Goal: Transaction & Acquisition: Purchase product/service

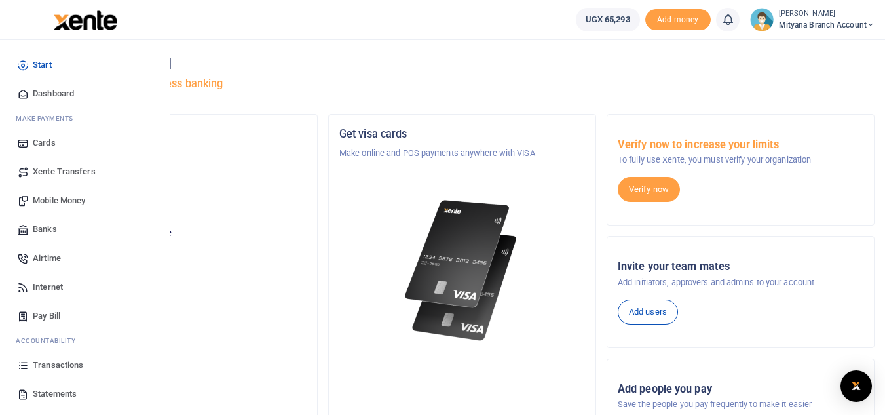
click at [50, 392] on span "Statements" at bounding box center [55, 393] width 44 height 13
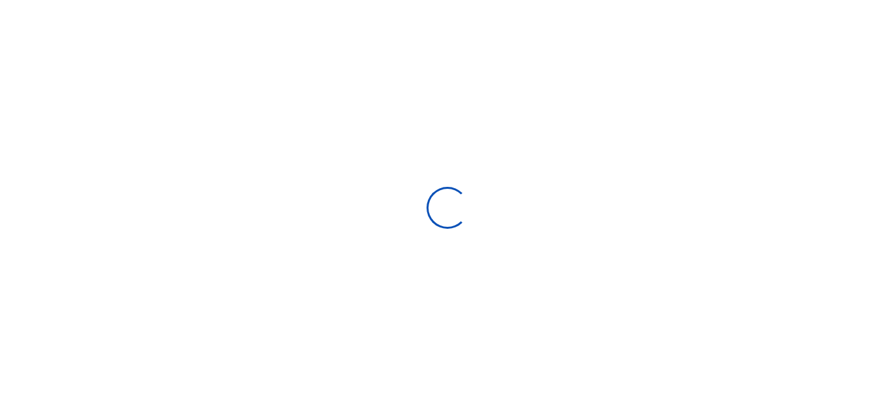
select select "ALL"
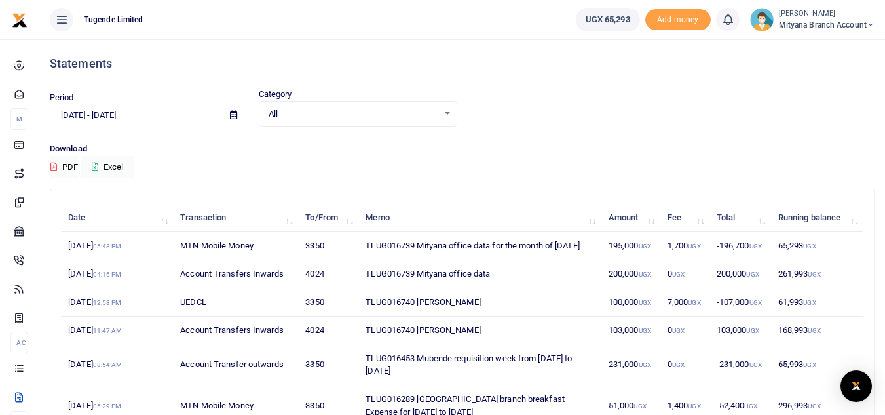
click at [229, 117] on span at bounding box center [233, 115] width 29 height 22
click at [232, 115] on icon at bounding box center [233, 115] width 7 height 9
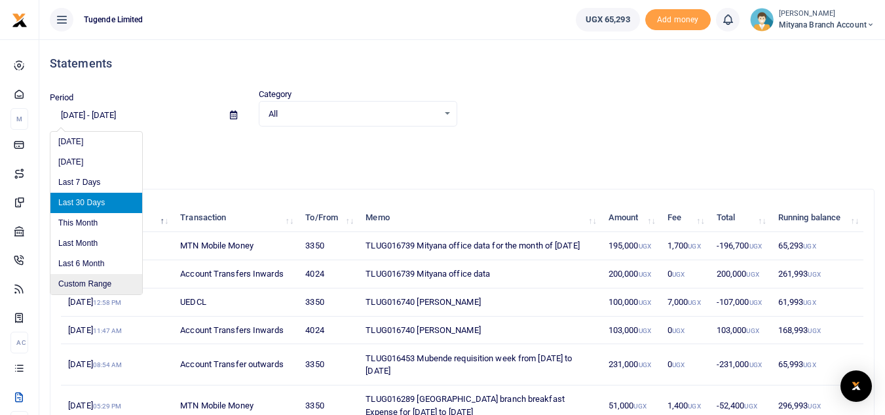
click at [95, 283] on li "Custom Range" at bounding box center [96, 284] width 92 height 20
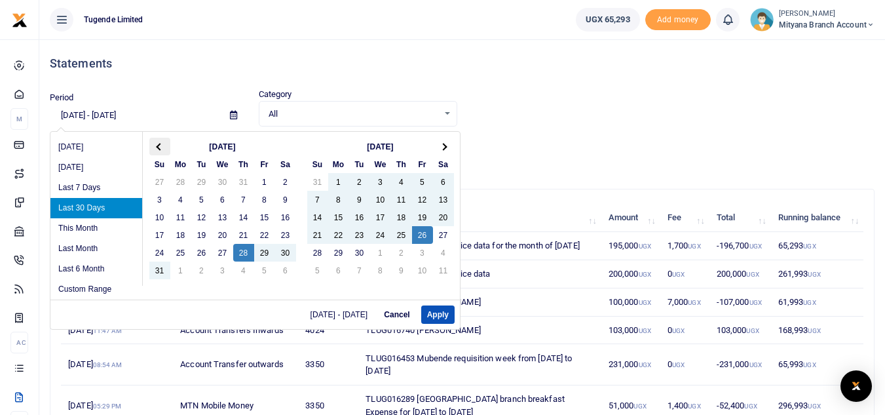
click at [160, 145] on span at bounding box center [159, 146] width 7 height 7
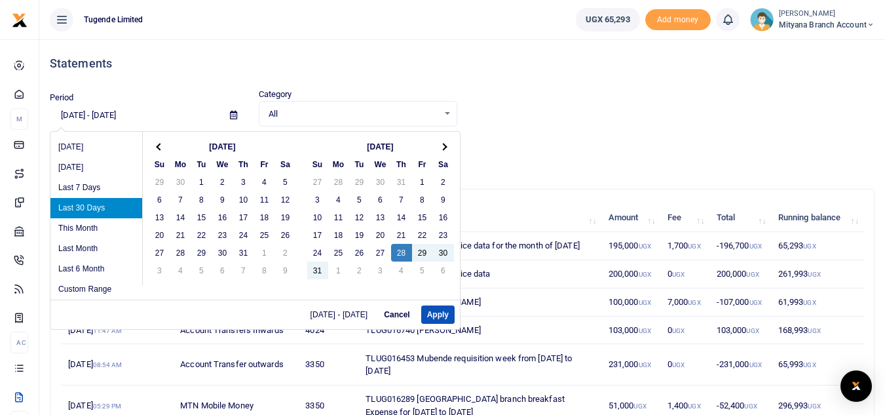
click at [159, 145] on span at bounding box center [159, 146] width 7 height 7
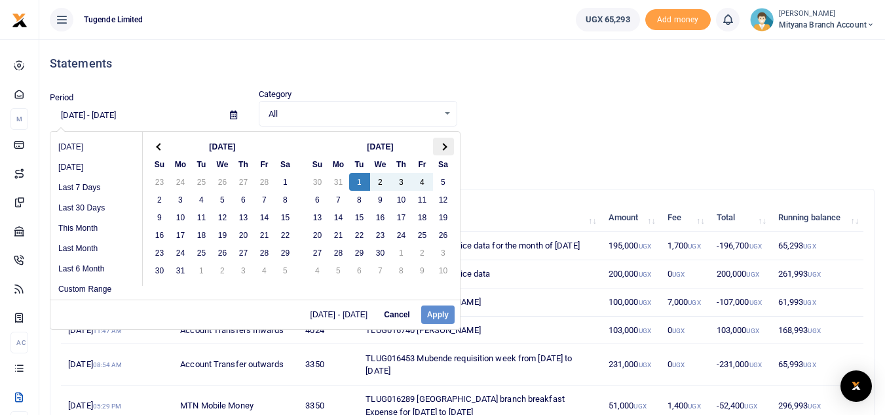
click at [445, 142] on th at bounding box center [443, 147] width 21 height 18
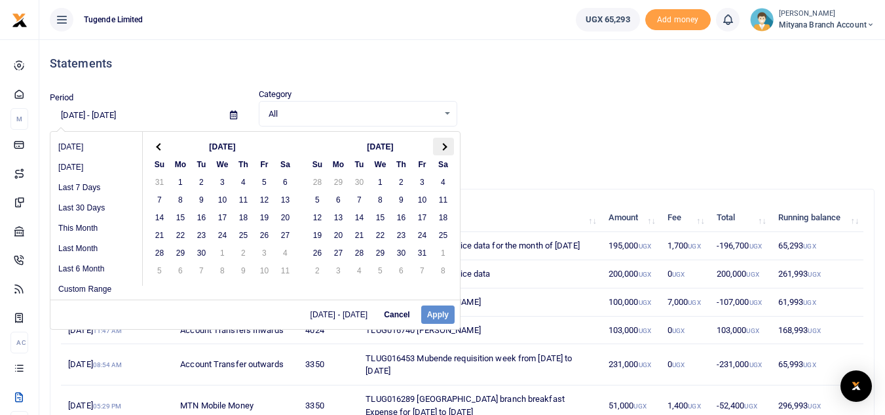
click at [438, 143] on th at bounding box center [443, 147] width 21 height 18
click at [158, 144] on span at bounding box center [159, 146] width 7 height 7
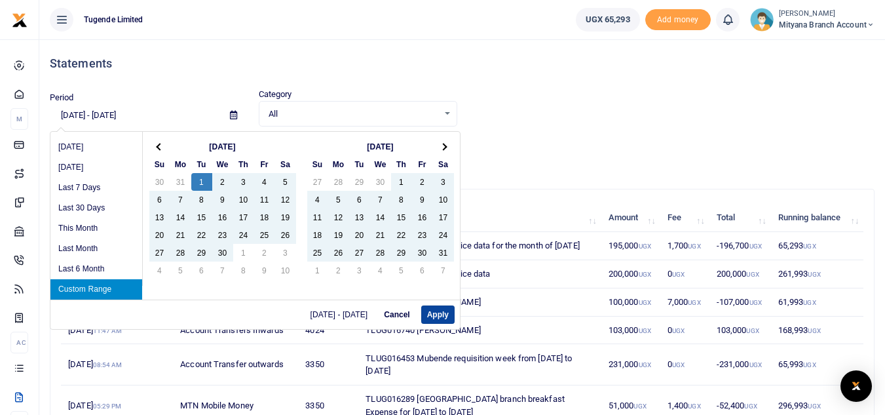
click at [432, 314] on button "Apply" at bounding box center [437, 314] width 33 height 18
type input "04/01/2025 - 09/26/2025"
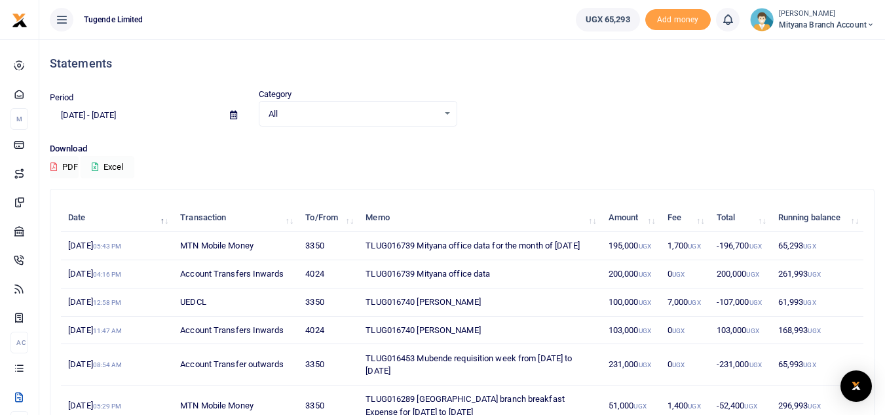
click at [126, 167] on button "Excel" at bounding box center [108, 167] width 54 height 22
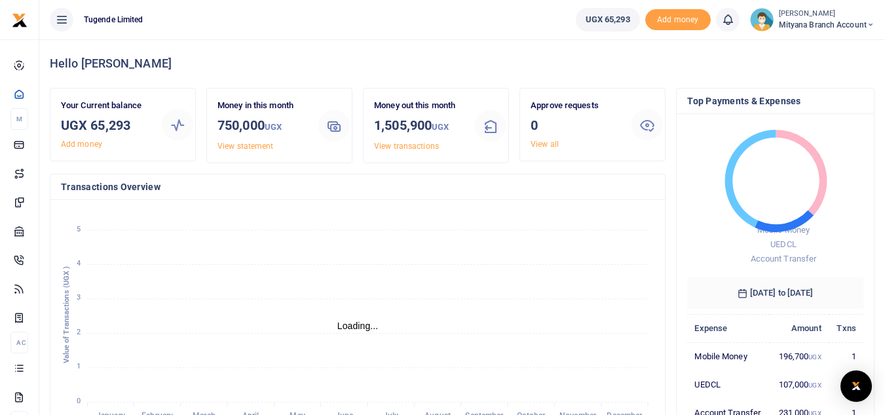
scroll to position [10, 10]
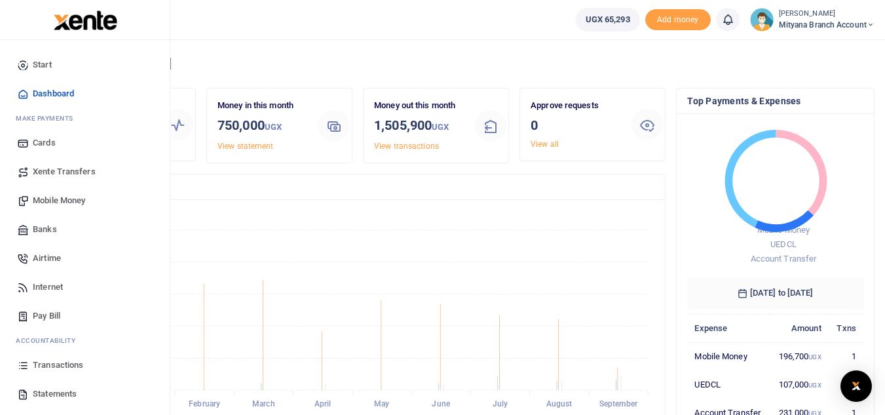
click at [47, 390] on span "Statements" at bounding box center [55, 393] width 44 height 13
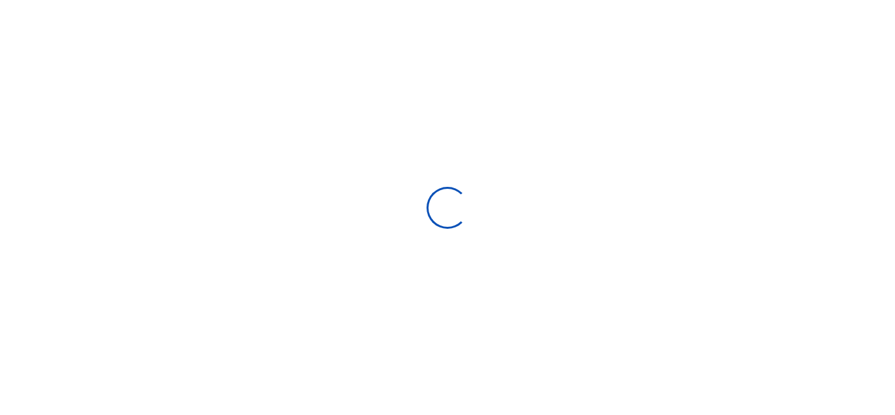
select select "ALL"
type input "08/28/2025 - 09/26/2025"
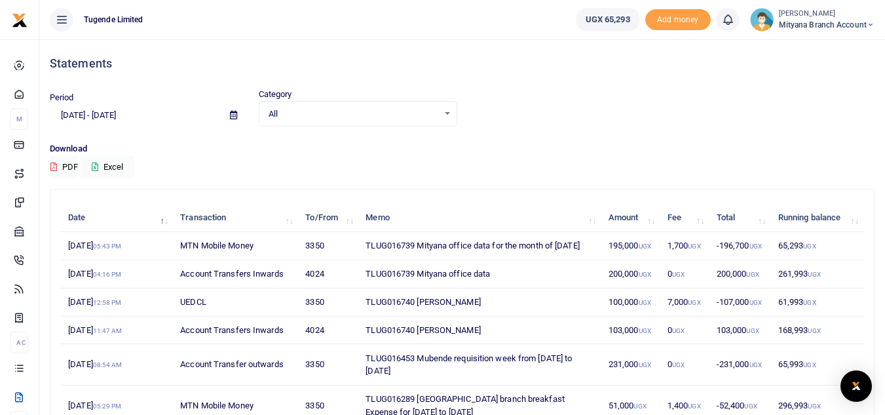
click at [312, 286] on td "4024" at bounding box center [328, 274] width 60 height 28
copy td "4024"
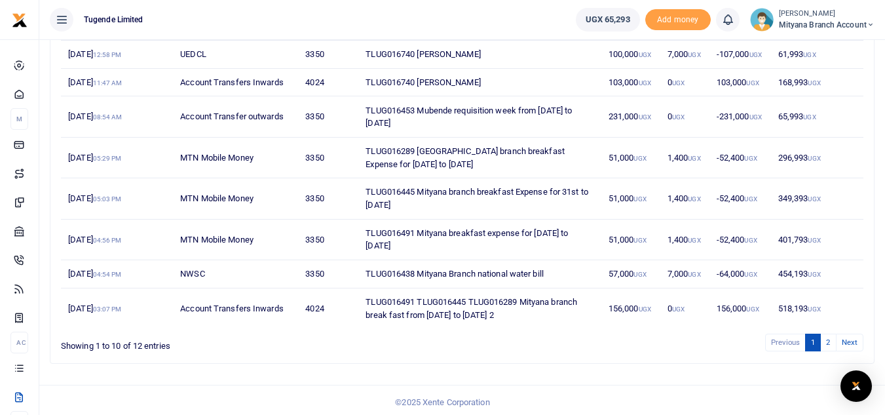
scroll to position [253, 0]
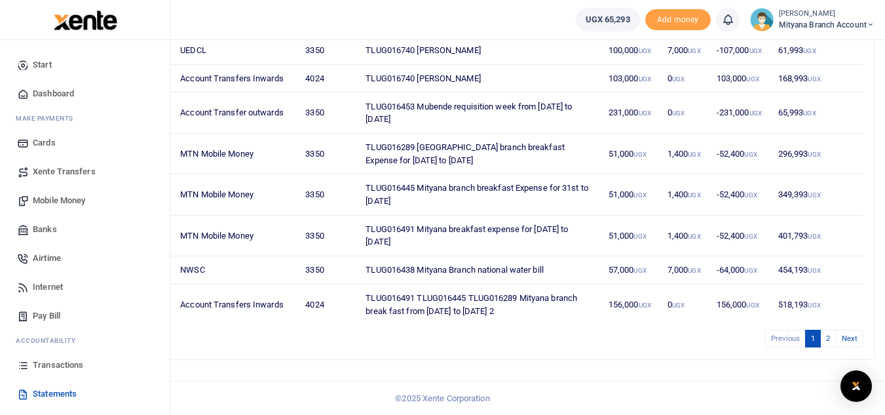
click at [40, 172] on span "Xente Transfers" at bounding box center [64, 171] width 63 height 13
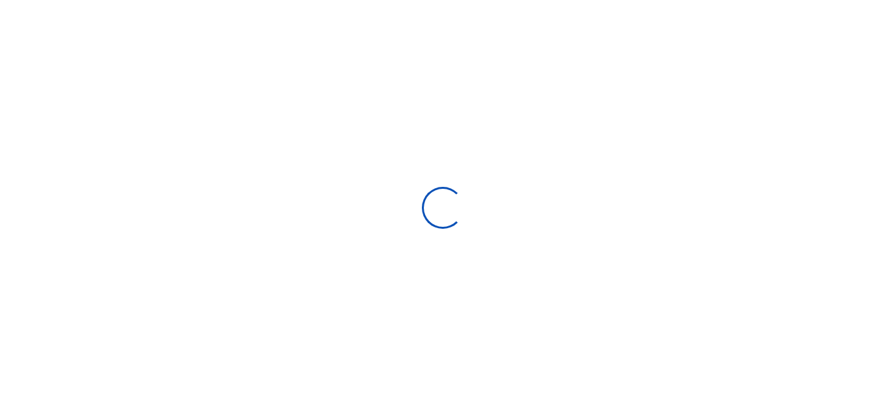
select select
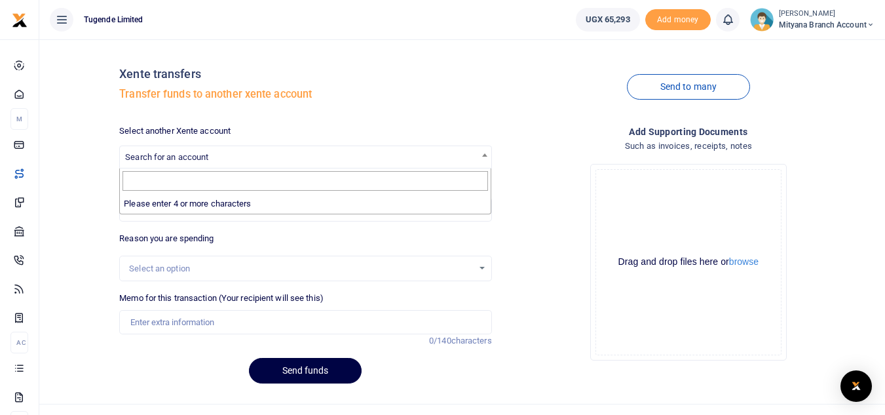
click at [221, 157] on span "Search for an account" at bounding box center [305, 156] width 371 height 20
type input "4024"
click at [529, 215] on div "Drop your files here Drag and drop files here or browse Powered by Uppy" at bounding box center [688, 261] width 372 height 217
click at [316, 207] on input "Amount you want to send" at bounding box center [305, 209] width 372 height 25
click at [527, 240] on div "Drop your files here Drag and drop files here or browse Powered by Uppy" at bounding box center [688, 261] width 372 height 217
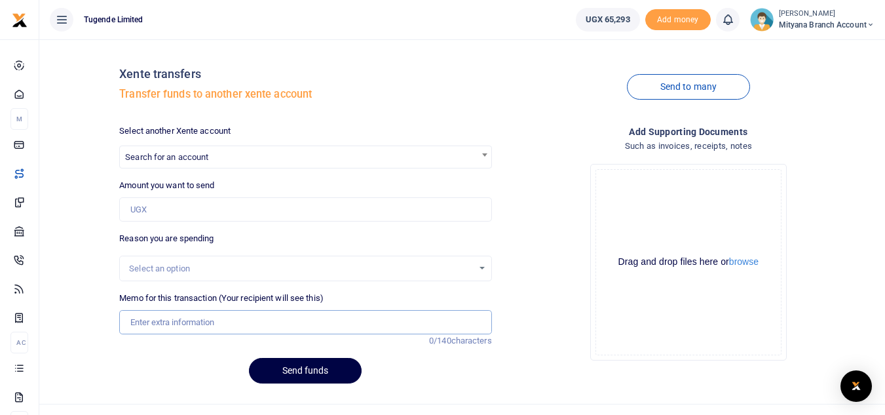
click at [332, 325] on input "Memo for this transaction (Your recipient will see this)" at bounding box center [305, 322] width 372 height 25
click at [564, 244] on div "Drop your files here Drag and drop files here or browse Powered by Uppy" at bounding box center [688, 261] width 372 height 217
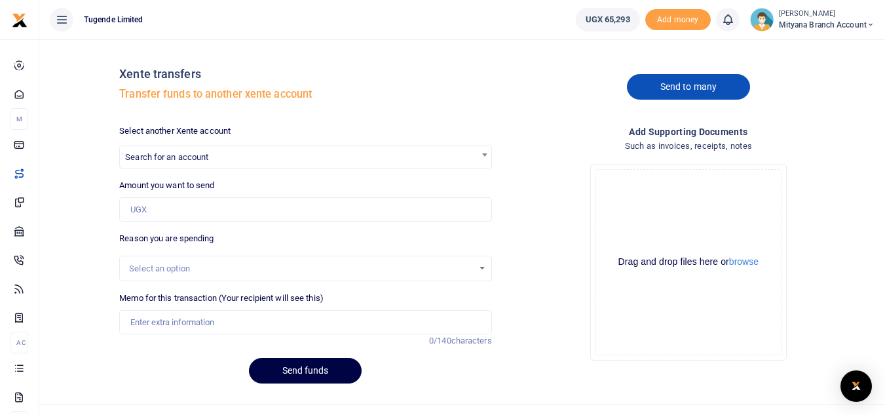
click at [666, 88] on link "Send to many" at bounding box center [688, 87] width 123 height 26
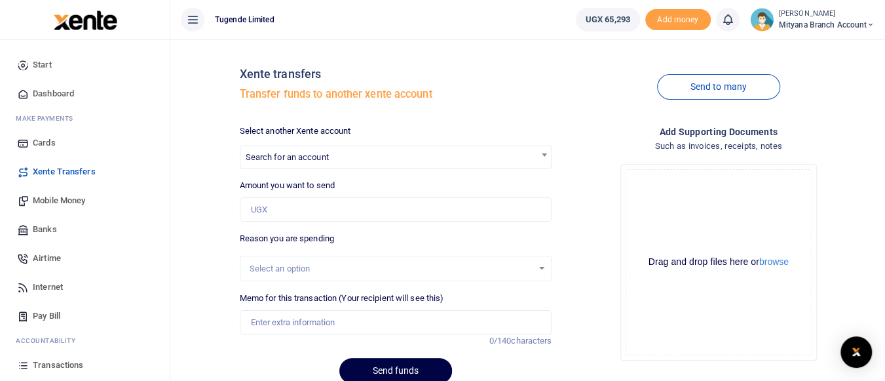
click at [54, 170] on span "Xente Transfers" at bounding box center [64, 171] width 63 height 13
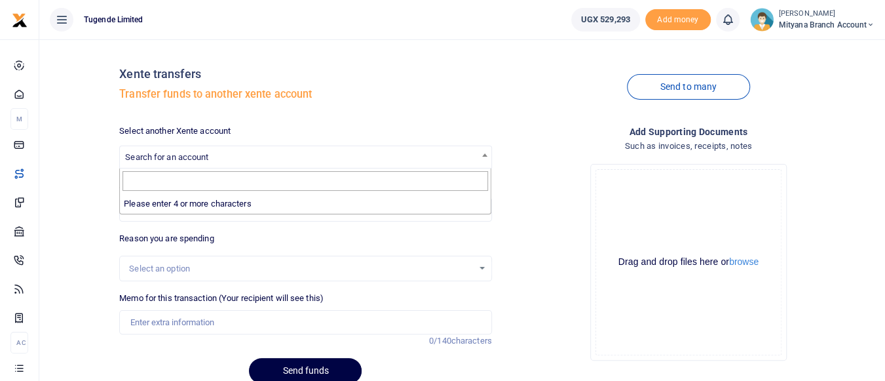
click at [216, 154] on span "Search for an account" at bounding box center [305, 156] width 371 height 20
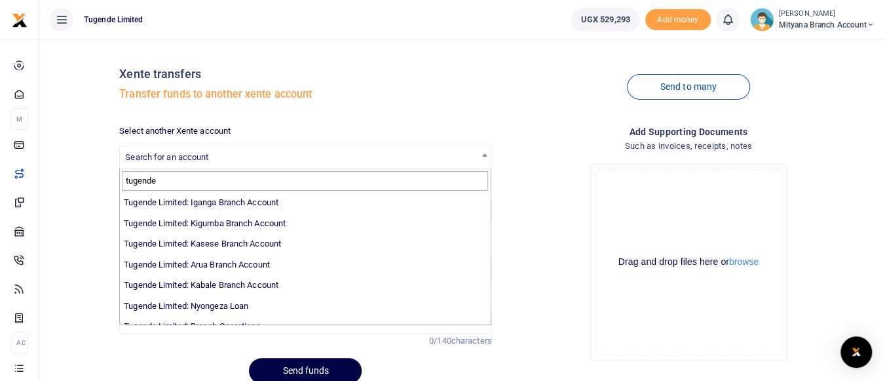
scroll to position [405, 0]
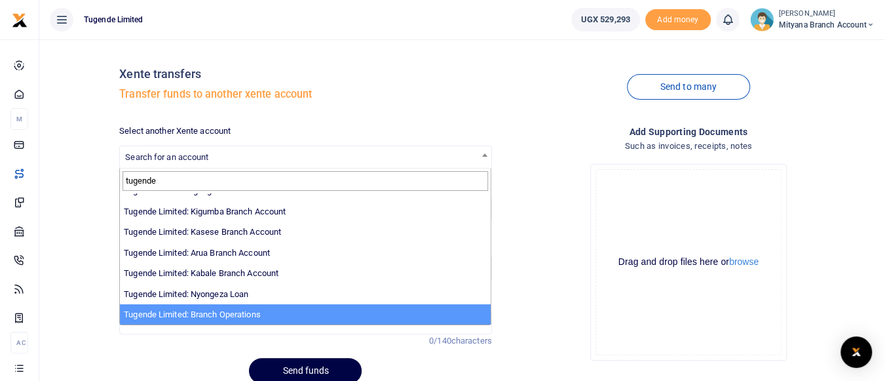
type input "tugende"
select select "4024"
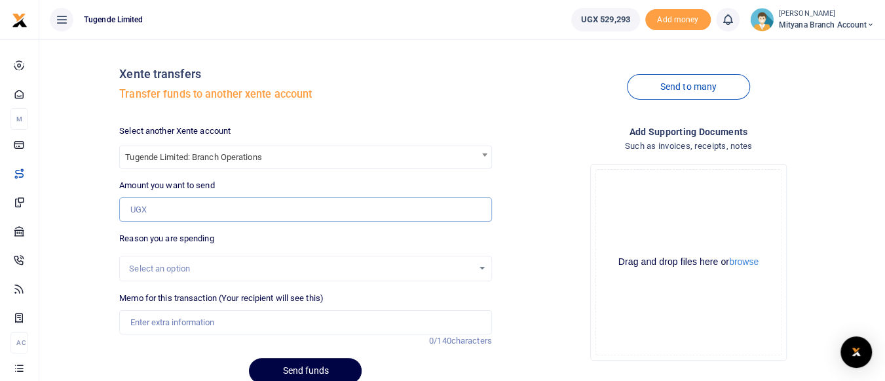
click at [174, 210] on input "Amount you want to send" at bounding box center [305, 209] width 372 height 25
type input "68,000"
click at [172, 318] on input "Memo for this transaction (Your recipient will see this)" at bounding box center [305, 322] width 372 height 25
click at [167, 320] on input "refund for TLUG0" at bounding box center [305, 322] width 372 height 25
click at [268, 316] on input "refund for excess funds paid TLUG0" at bounding box center [305, 322] width 372 height 25
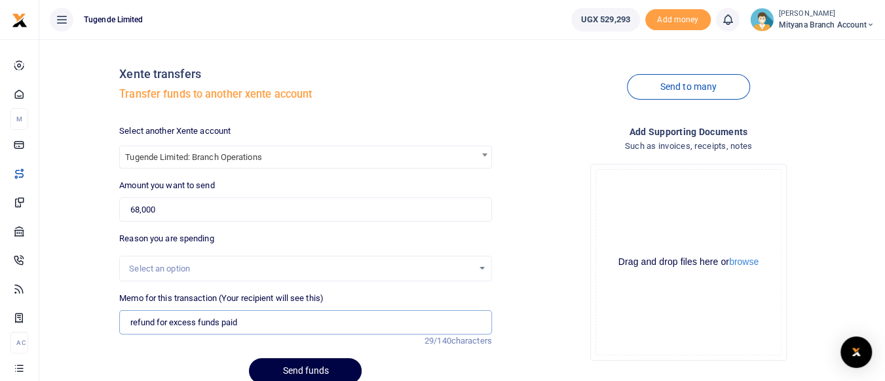
paste input "TLUG014302"
paste input "TLUG014302 and TLUG014301"
click at [342, 321] on input "refund for excess funds paid TLUG014302 TLUG014302 and TLUG014301" at bounding box center [305, 322] width 372 height 25
click at [342, 321] on input "refund for excess funds paid TLUG0 and TLUG014301" at bounding box center [305, 322] width 372 height 25
paste input "TLUG014302 and TLUG014301"
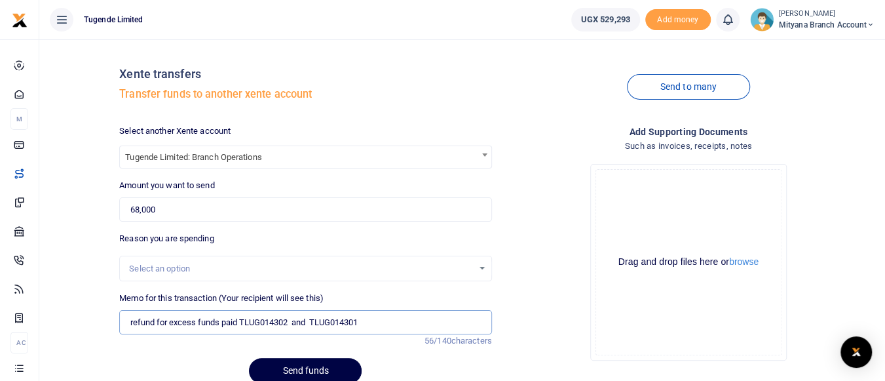
type input "refund for excess funds paid TLUG014302 and TLUG014301"
click at [556, 311] on div "Drop your files here Drag and drop files here or browse Powered by Uppy" at bounding box center [688, 261] width 372 height 217
click at [320, 363] on button "Send funds" at bounding box center [305, 371] width 113 height 26
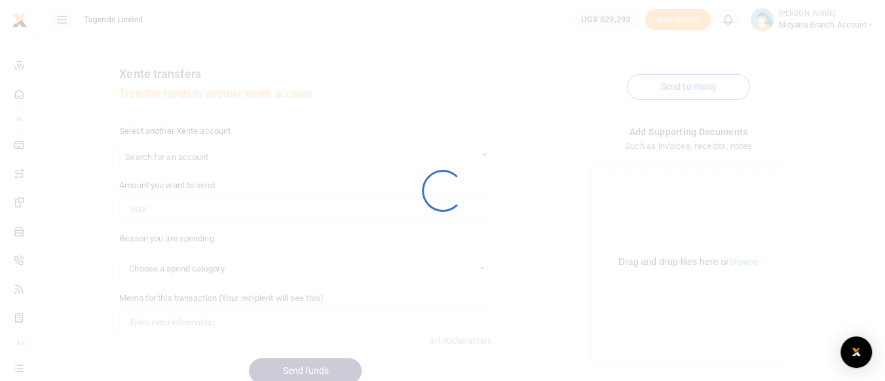
select select
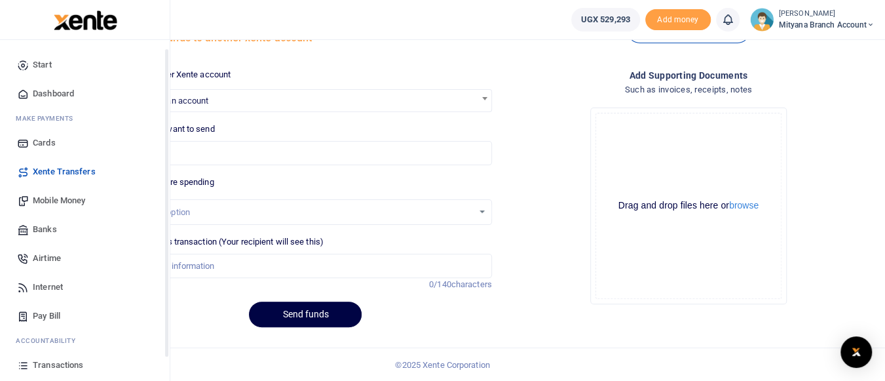
scroll to position [86, 0]
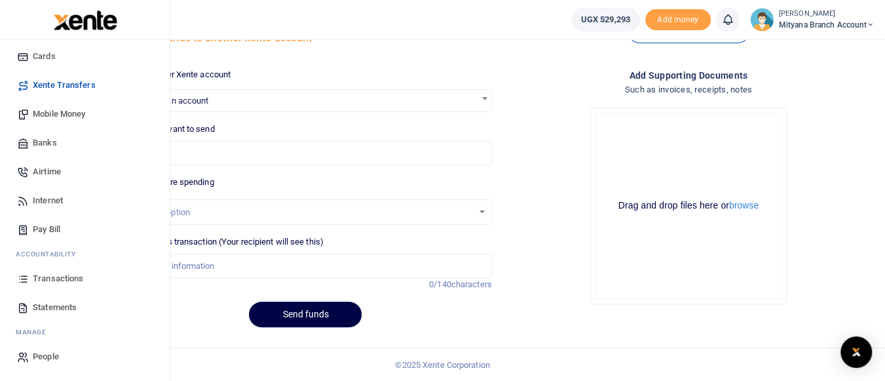
click at [76, 280] on span "Transactions" at bounding box center [58, 278] width 50 height 13
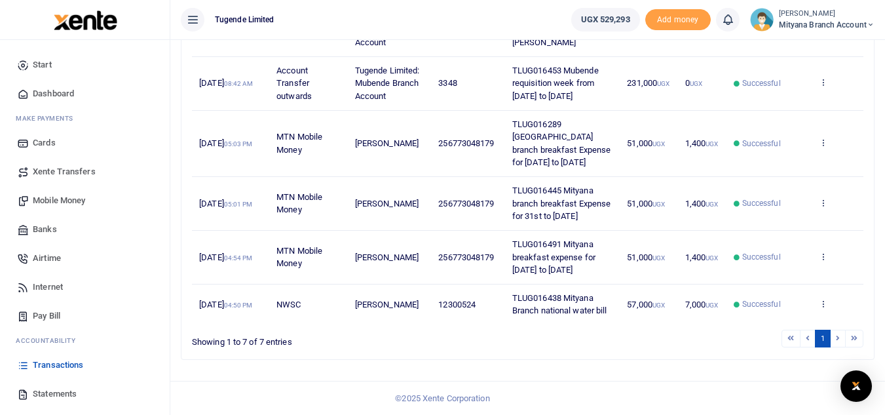
scroll to position [333, 0]
click at [802, 335] on li at bounding box center [807, 338] width 15 height 18
click at [838, 335] on li at bounding box center [837, 338] width 15 height 18
click at [54, 380] on span "Statements" at bounding box center [55, 393] width 44 height 13
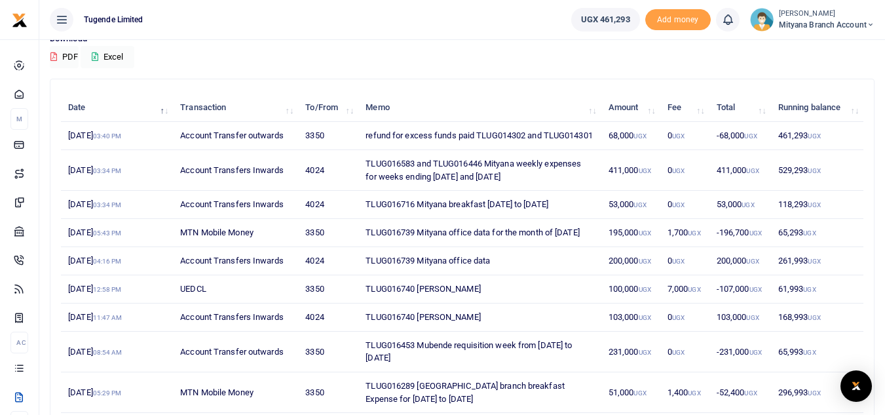
scroll to position [131, 0]
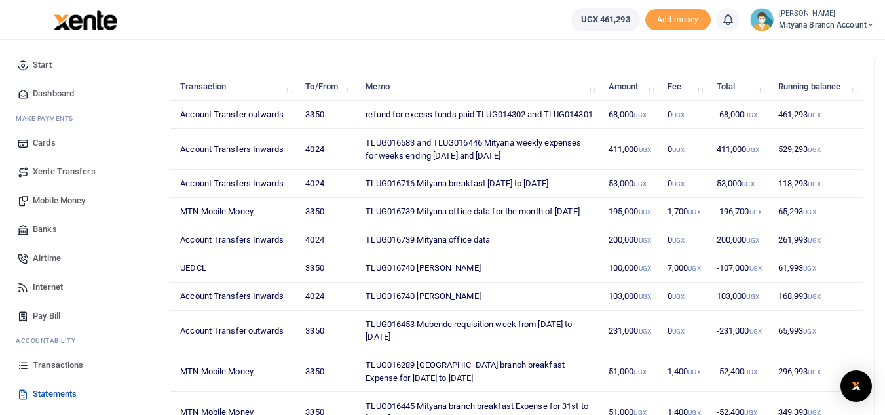
click at [52, 362] on span "Transactions" at bounding box center [58, 364] width 50 height 13
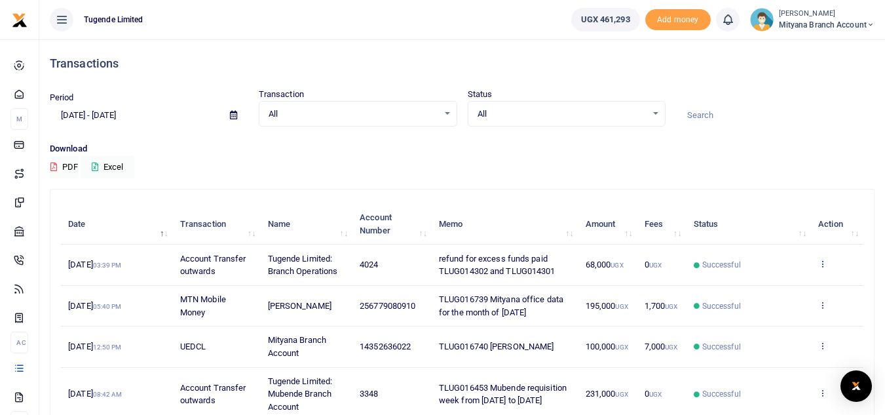
click at [821, 263] on icon at bounding box center [822, 263] width 9 height 9
click at [773, 286] on link "View details" at bounding box center [773, 285] width 103 height 18
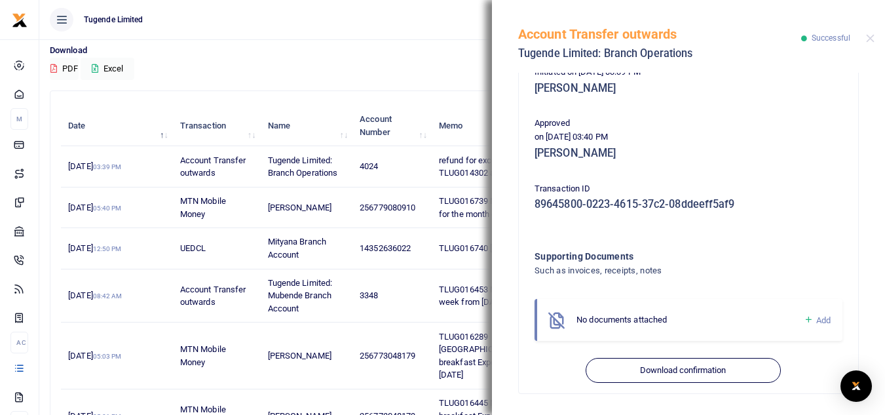
scroll to position [262, 0]
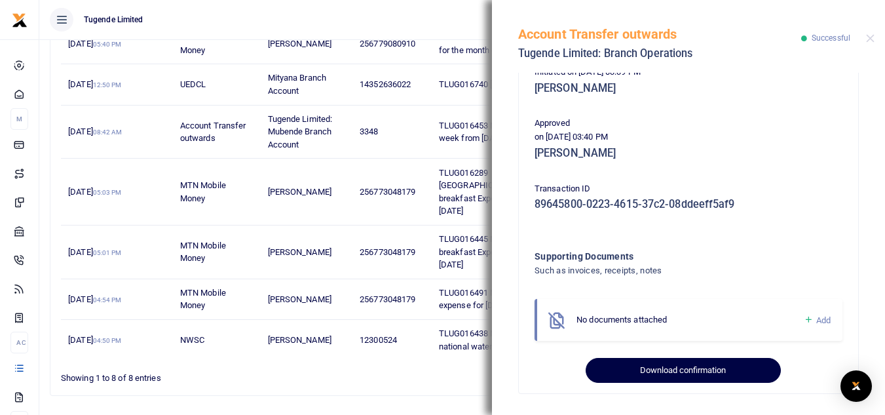
click at [684, 373] on button "Download confirmation" at bounding box center [682, 370] width 195 height 25
click at [720, 373] on button "Download confirmation" at bounding box center [682, 370] width 195 height 25
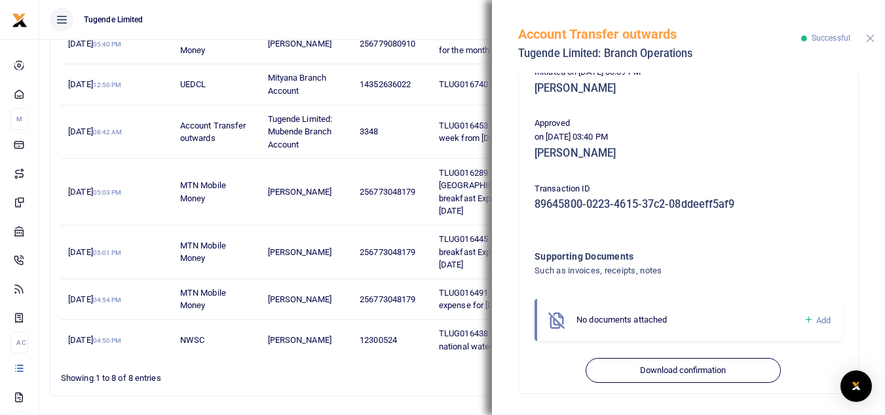
click at [868, 41] on button "Close" at bounding box center [870, 38] width 9 height 9
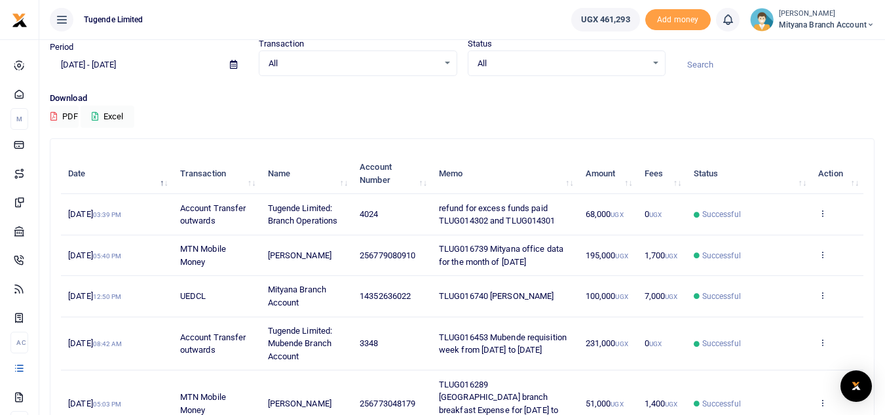
scroll to position [0, 0]
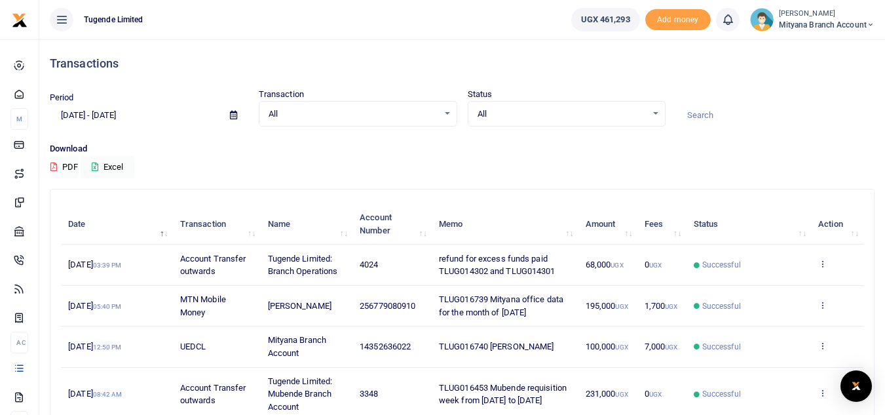
click at [232, 112] on icon at bounding box center [233, 115] width 7 height 9
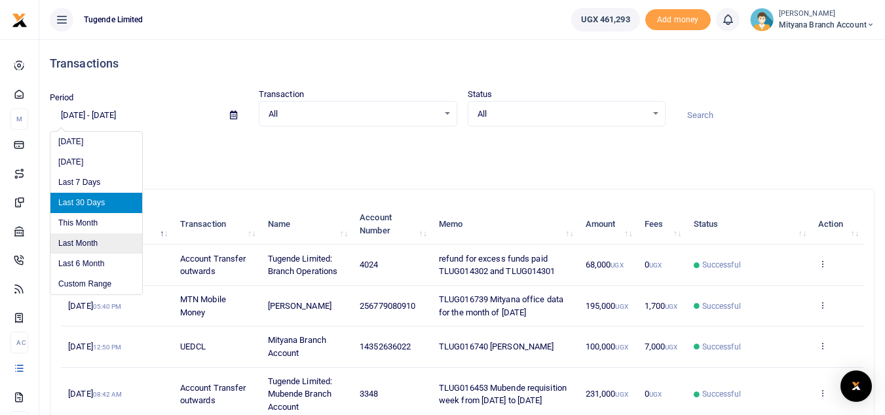
click at [85, 246] on li "Last Month" at bounding box center [96, 243] width 92 height 20
type input "[DATE] - [DATE]"
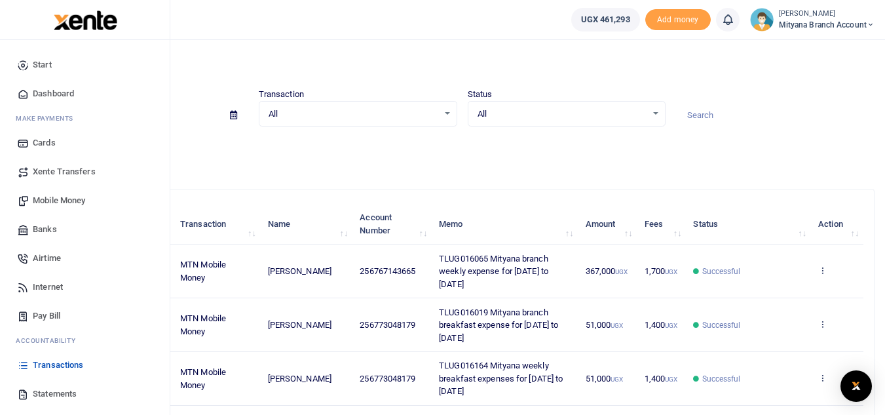
click at [49, 392] on span "Statements" at bounding box center [55, 393] width 44 height 13
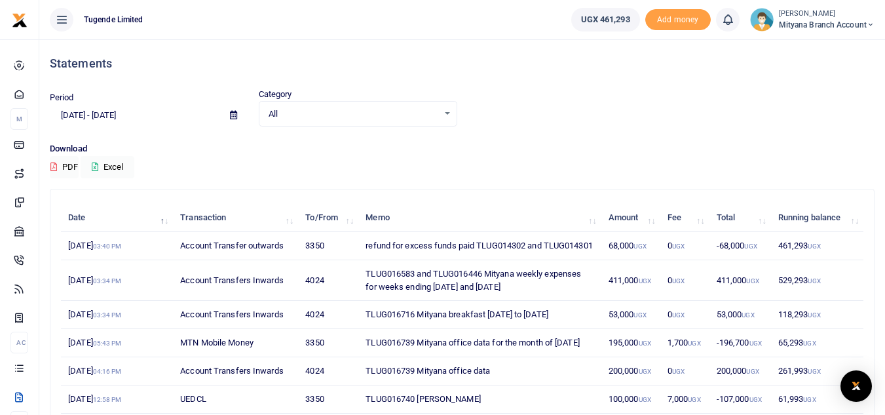
drag, startPoint x: 362, startPoint y: 325, endPoint x: 573, endPoint y: 322, distance: 210.9
click at [573, 322] on td "TLUG016716 Mityana breakfast 7th to 13th Sept 2025" at bounding box center [479, 315] width 243 height 28
copy td "TLUG016716 Mityana breakfast 7th to 13th Sept 2025"
click at [425, 327] on td "TLUG016716 Mityana breakfast 7th to 13th Sept 2025" at bounding box center [479, 315] width 243 height 28
drag, startPoint x: 366, startPoint y: 327, endPoint x: 415, endPoint y: 324, distance: 48.6
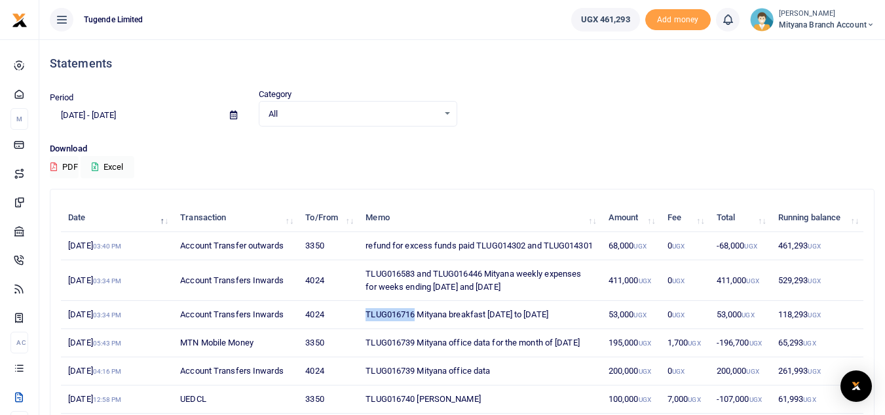
click at [415, 324] on td "TLUG016716 Mityana breakfast 7th to 13th Sept 2025" at bounding box center [479, 315] width 243 height 28
copy td "TLUG016716"
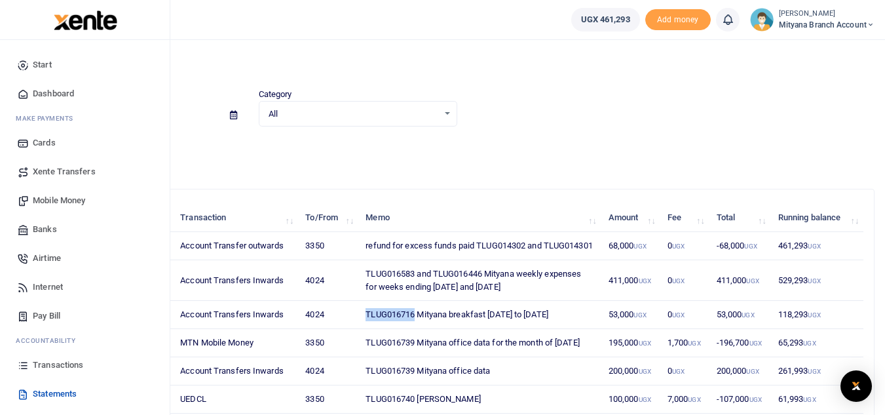
click at [56, 200] on span "Mobile Money" at bounding box center [59, 200] width 52 height 13
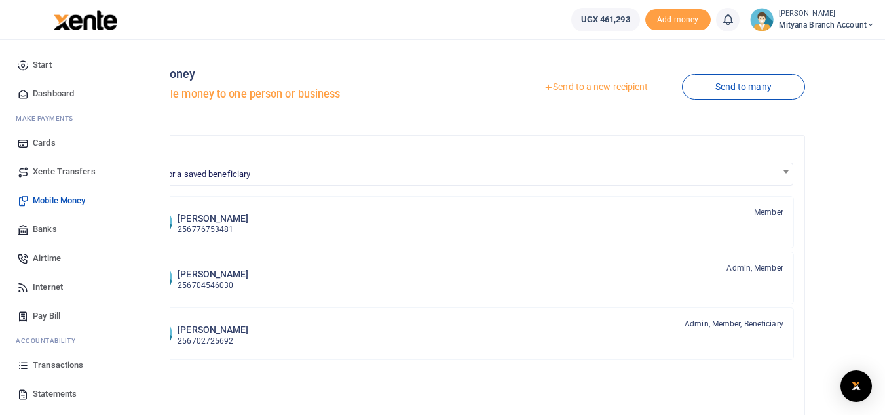
click at [63, 392] on span "Statements" at bounding box center [55, 393] width 44 height 13
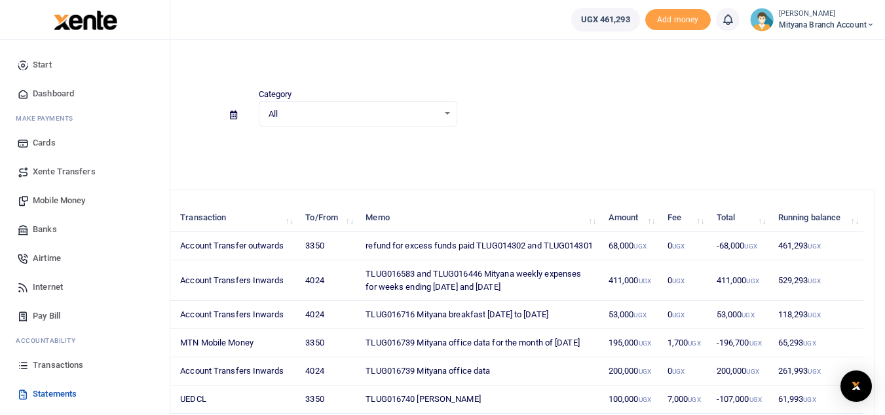
click at [58, 198] on span "Mobile Money" at bounding box center [59, 200] width 52 height 13
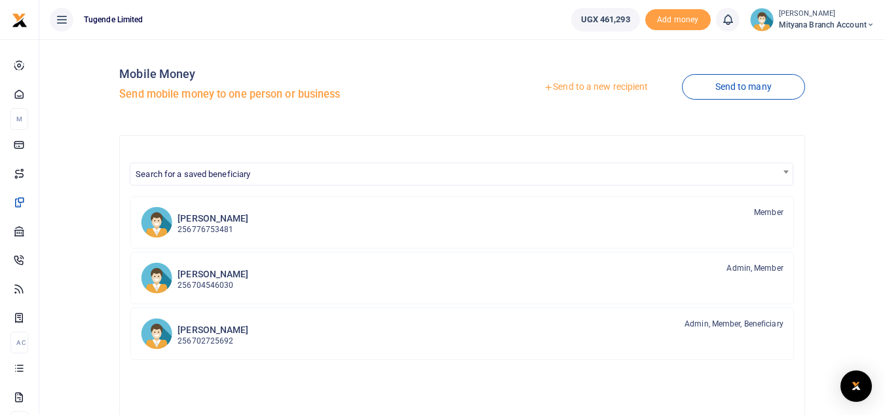
click at [581, 87] on link "Send to a new recipient" at bounding box center [595, 87] width 171 height 24
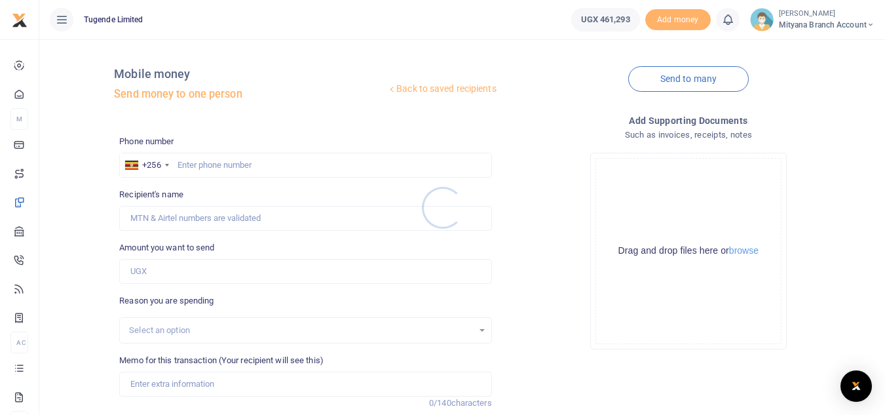
click at [291, 157] on div at bounding box center [442, 207] width 885 height 415
click at [251, 164] on input "text" at bounding box center [305, 165] width 372 height 25
type input "773048179"
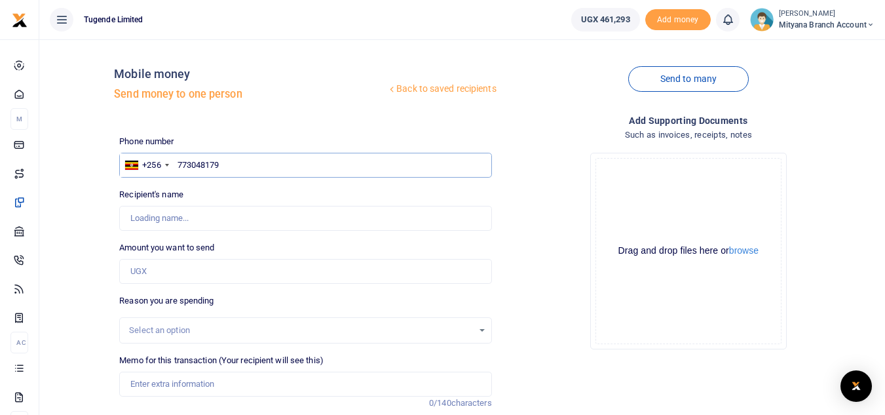
type input "[PERSON_NAME]"
type input "773048179"
click at [204, 269] on input "Amount you want to send" at bounding box center [305, 271] width 372 height 25
type input "51,000"
click at [166, 387] on input "Memo for this transaction (Your recipient will see this)" at bounding box center [305, 383] width 372 height 25
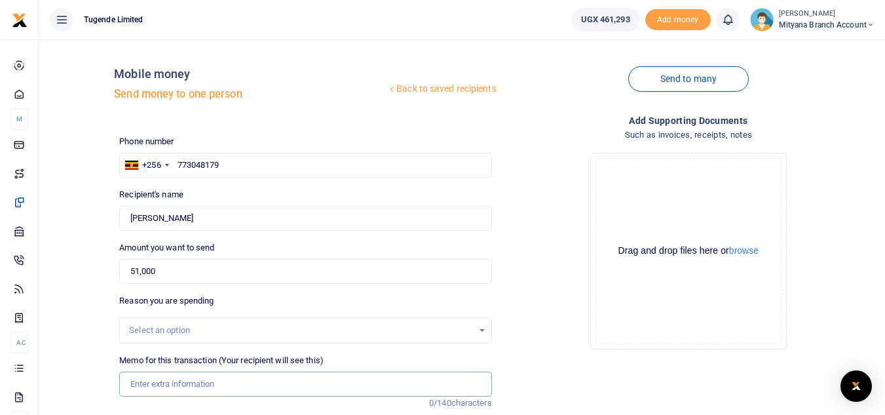
paste input "TLUG016716"
type input "TLUG016716 Mityana breakfast expense for 14th to 29th Sept 2025"
click at [568, 259] on div "Drop your files here Drag and drop files here or browse Powered by Uppy" at bounding box center [688, 250] width 372 height 217
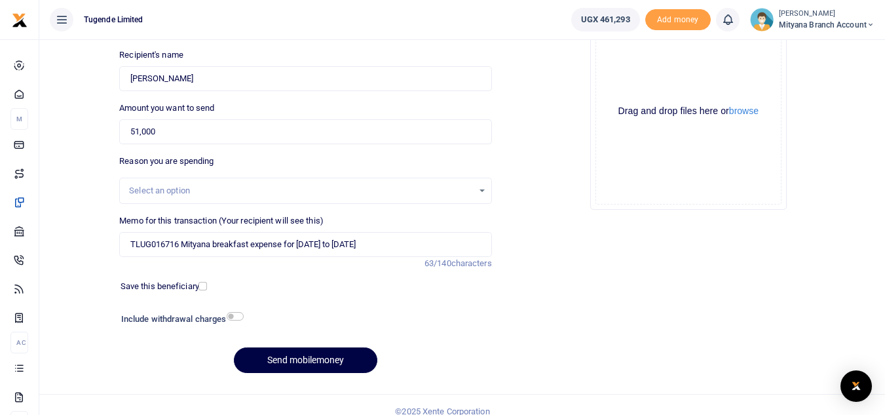
scroll to position [153, 0]
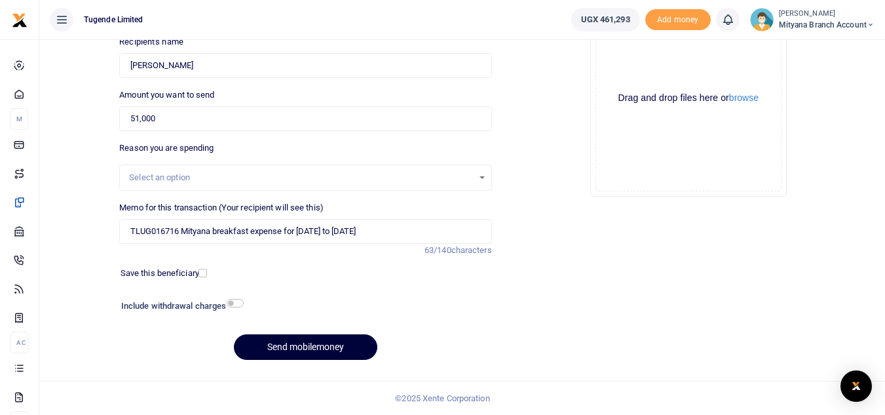
click at [331, 344] on button "Send mobilemoney" at bounding box center [305, 347] width 143 height 26
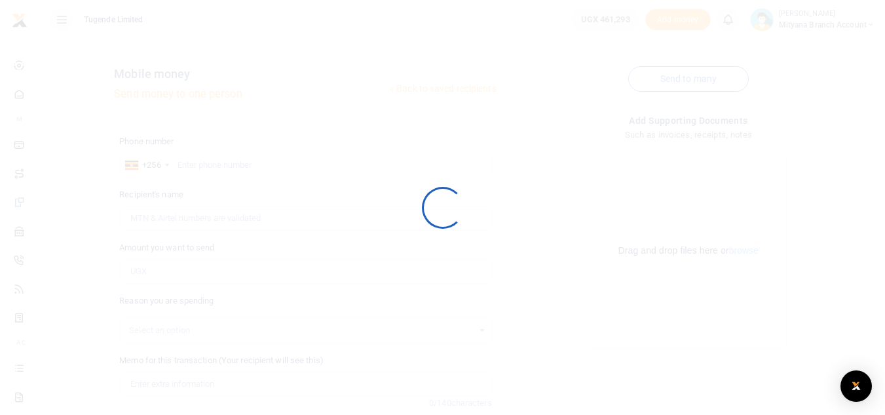
scroll to position [153, 0]
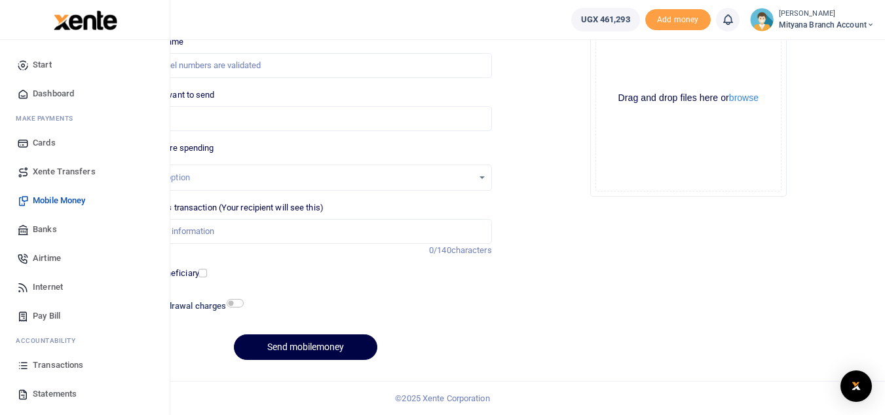
click at [46, 389] on span "Statements" at bounding box center [55, 393] width 44 height 13
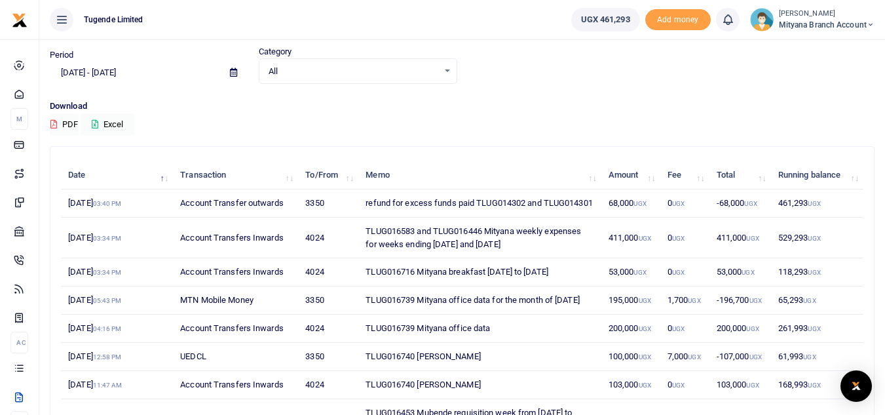
scroll to position [65, 0]
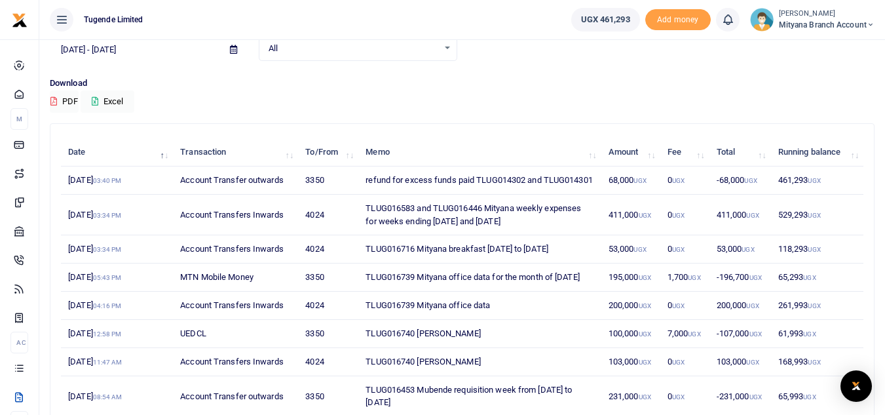
drag, startPoint x: 441, startPoint y: 221, endPoint x: 460, endPoint y: 240, distance: 26.4
click at [466, 235] on td "TLUG016583 and TLUG016446 Mityana weekly expenses for weeks ending [DATE] and […" at bounding box center [479, 215] width 243 height 41
click at [510, 235] on td "TLUG016583 and TLUG016446 Mityana weekly expenses for weeks ending [DATE] and […" at bounding box center [479, 215] width 243 height 41
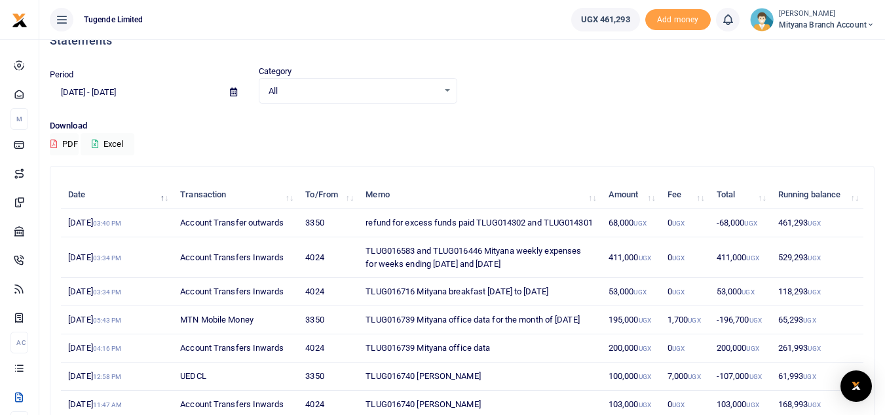
scroll to position [0, 0]
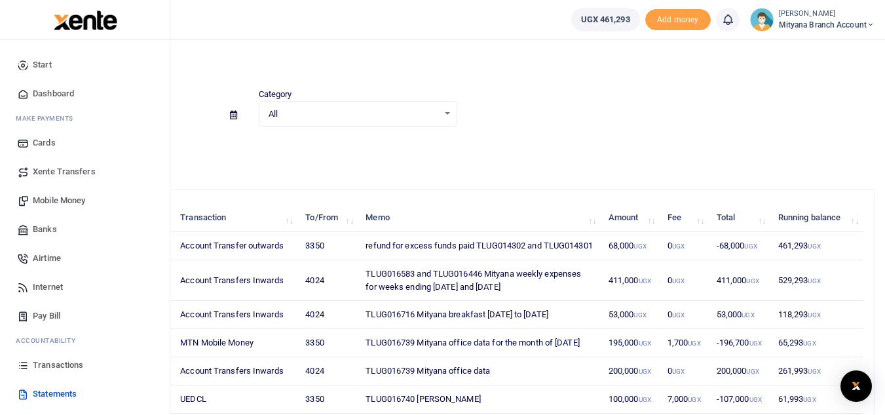
click at [62, 390] on span "Statements" at bounding box center [55, 393] width 44 height 13
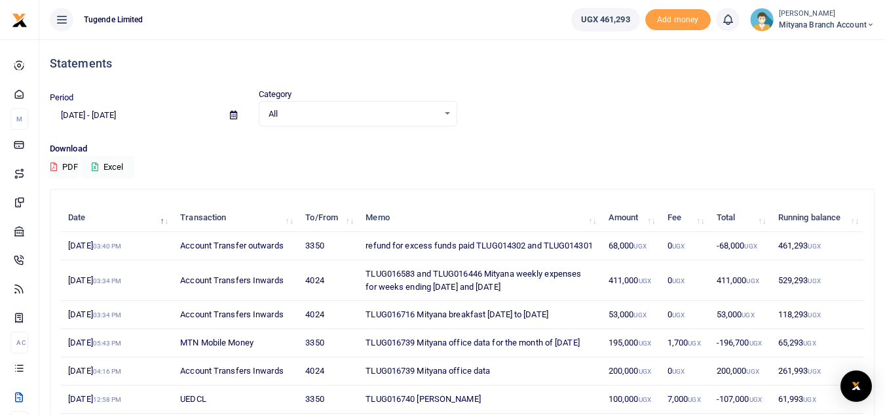
drag, startPoint x: 368, startPoint y: 284, endPoint x: 529, endPoint y: 300, distance: 161.9
click at [529, 300] on td "TLUG016583 and TLUG016446 Mityana weekly expenses for weeks ending [DATE] and […" at bounding box center [479, 280] width 243 height 41
copy td "TLUG016583 and TLUG016446 Mityana weekly expenses for weeks ending [DATE] and […"
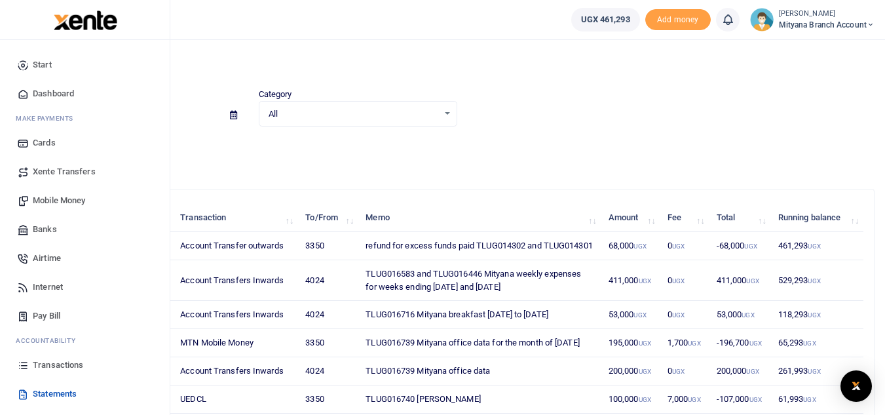
click at [60, 196] on span "Mobile Money" at bounding box center [59, 200] width 52 height 13
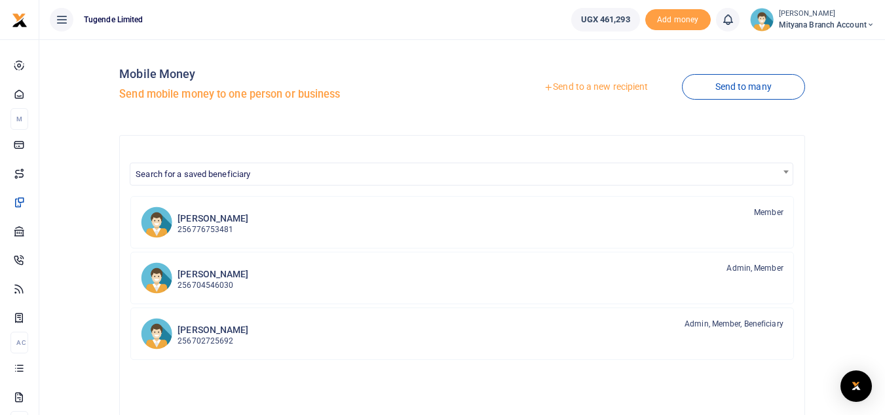
click at [584, 88] on link "Send to a new recipient" at bounding box center [595, 87] width 171 height 24
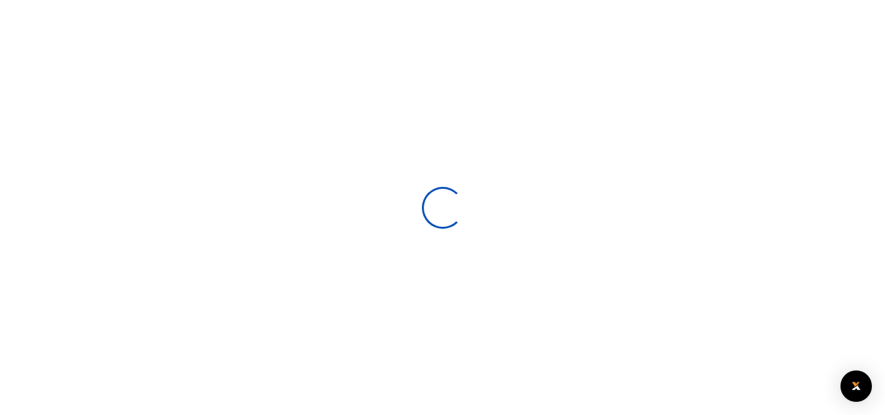
select select
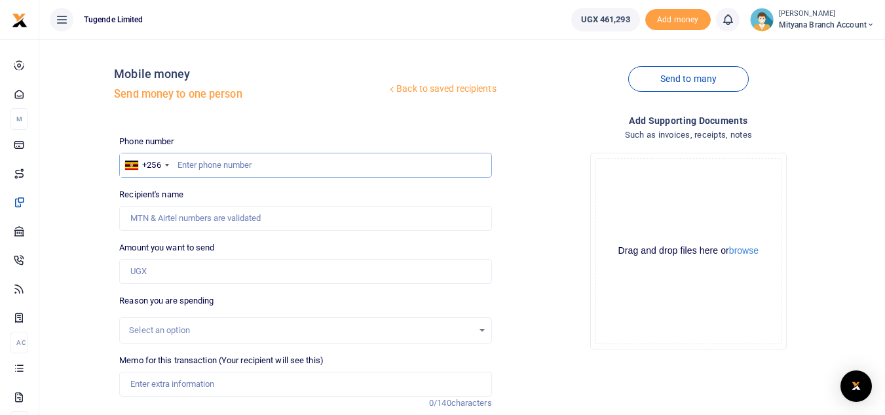
click at [242, 162] on input "text" at bounding box center [305, 165] width 372 height 25
type input "767143665"
type input "[PERSON_NAME]"
type input "767143665"
click at [212, 269] on input "Amount you want to send" at bounding box center [305, 271] width 372 height 25
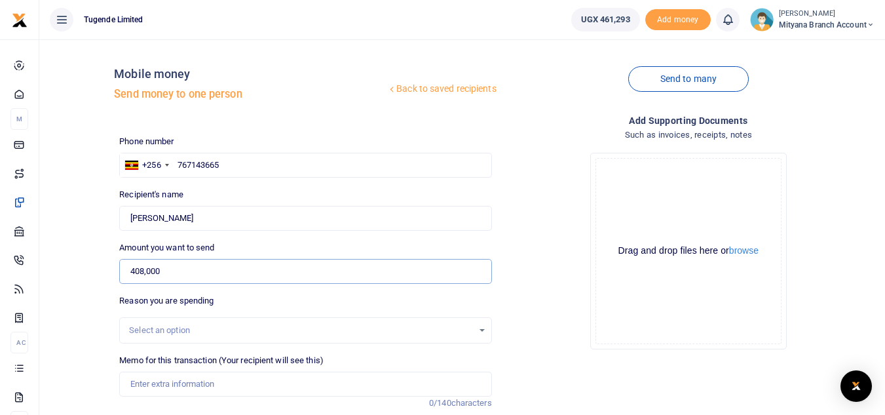
type input "408,000"
click at [549, 265] on div "Drop your files here Drag and drop files here or browse Powered by Uppy" at bounding box center [688, 250] width 372 height 217
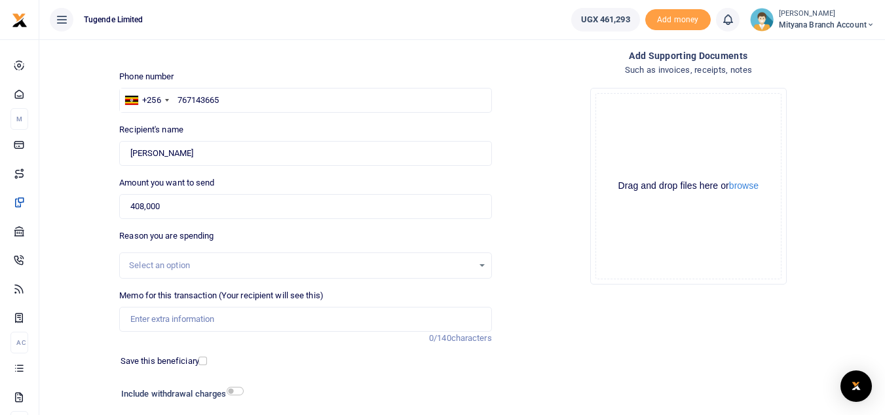
scroll to position [65, 0]
click at [202, 318] on input "Memo for this transaction (Your recipient will see this)" at bounding box center [305, 318] width 372 height 25
paste input "TLUG016583 and TLUG016446 Mityana weekly expenses for weeks ending 30th Aug and…"
click at [128, 320] on input "TLUG016583 and TLUG016446 Mityana weekly expenses for weeks ending 30th Aug and…" at bounding box center [305, 318] width 372 height 25
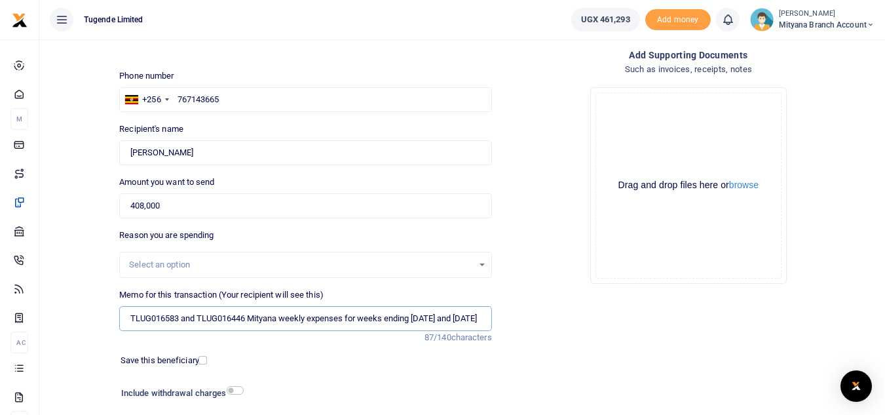
click at [307, 312] on input "TLUG016583 and TLUG016446 Mityana weekly expenses for weeks ending 30th Aug and…" at bounding box center [305, 318] width 372 height 25
click at [356, 325] on input "TLUG016583 and TLUG016446 Mityana weekly expenses for weeks ending 30th Aug and…" at bounding box center [305, 318] width 372 height 25
click at [250, 315] on input "TLUG016583 and TLUG016446 Mityana weekly expenses for weeks ending 30th Aug and…" at bounding box center [305, 318] width 372 height 25
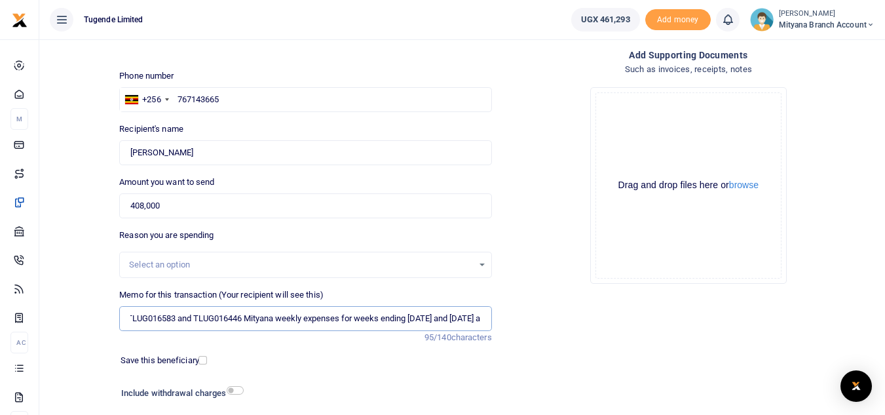
drag, startPoint x: 248, startPoint y: 314, endPoint x: 477, endPoint y: 314, distance: 229.2
click at [477, 314] on input "TLUG016583 and TLUG016446 Mityana weekly expenses for weeks ending 30th Aug and…" at bounding box center [305, 318] width 372 height 25
click at [180, 320] on input "TLUG016583 and TLUG016446a" at bounding box center [305, 318] width 372 height 25
paste input "Mityana weekly expenses for weeks ending 30th Aug and 6th sept 2025"
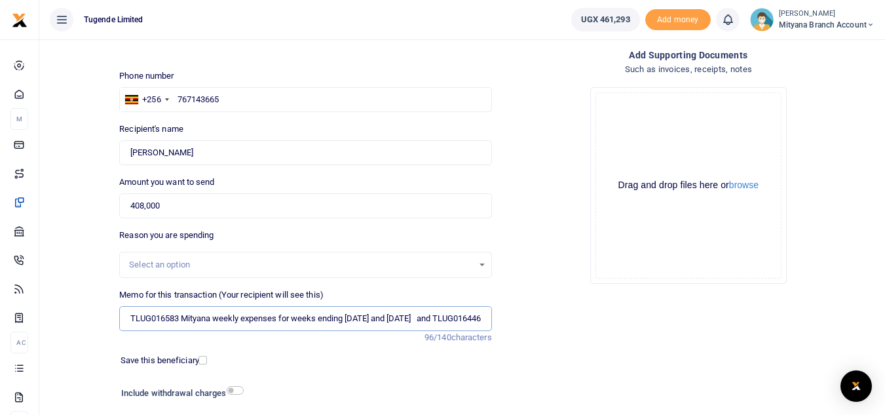
click at [478, 314] on input "TLUG016583 Mityana weekly expenses for weeks ending 30th Aug and 6th sept 2025 …" at bounding box center [305, 318] width 372 height 25
click at [475, 316] on input "TLUG016583 Mityana weekly expenses for weeks ending 30th Aug and 6th sept 2025 …" at bounding box center [305, 318] width 372 height 25
type input "TLUG016583 Mityana weekly expenses for weeks ending 30th Aug and 6th sept 2025 …"
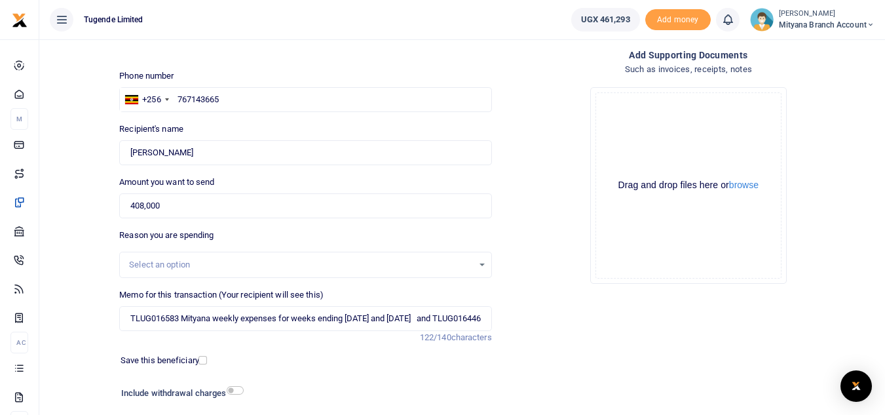
click at [580, 357] on div "Add supporting Documents Such as invoices, receipts, notes Drop your files here…" at bounding box center [688, 253] width 382 height 410
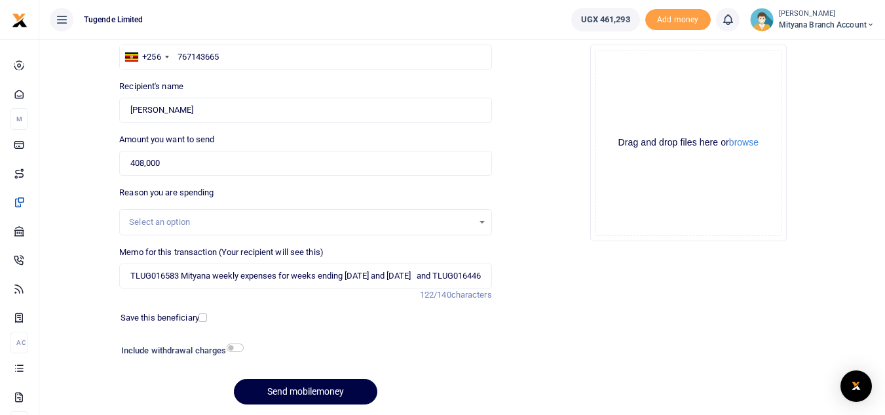
scroll to position [153, 0]
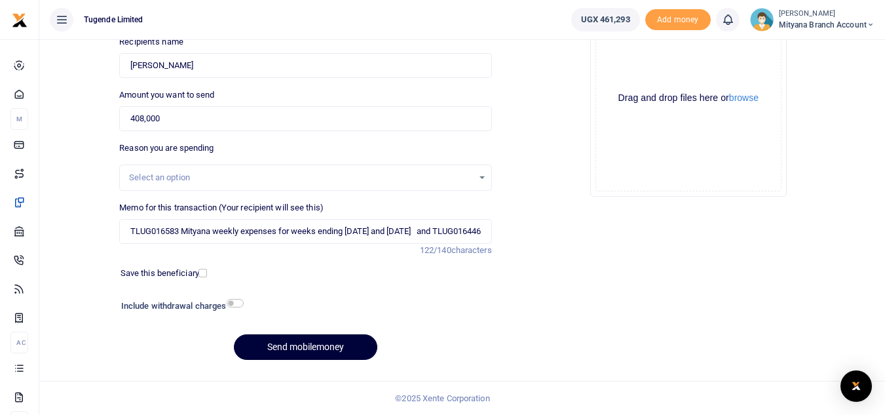
click at [297, 343] on button "Send mobilemoney" at bounding box center [305, 347] width 143 height 26
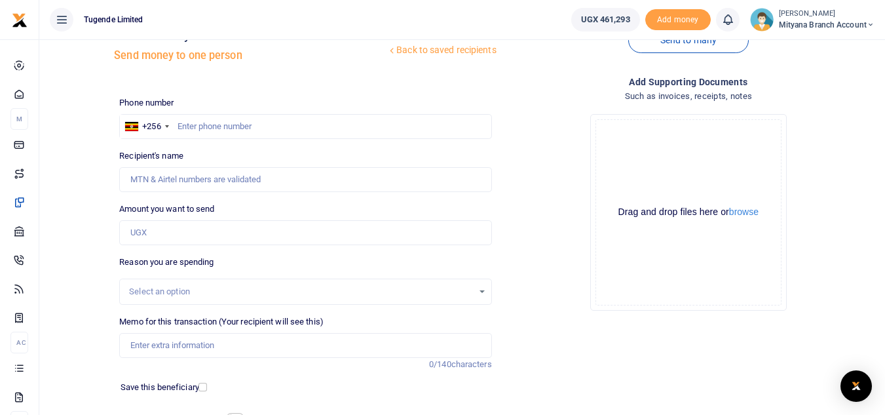
scroll to position [22, 0]
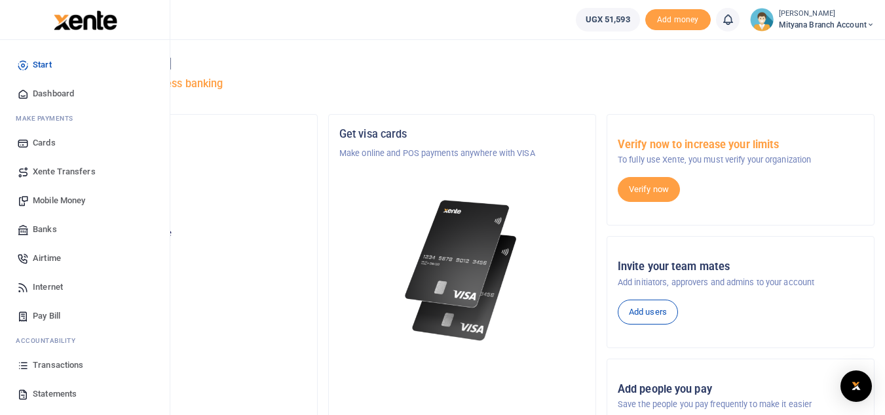
click at [55, 367] on span "Transactions" at bounding box center [58, 364] width 50 height 13
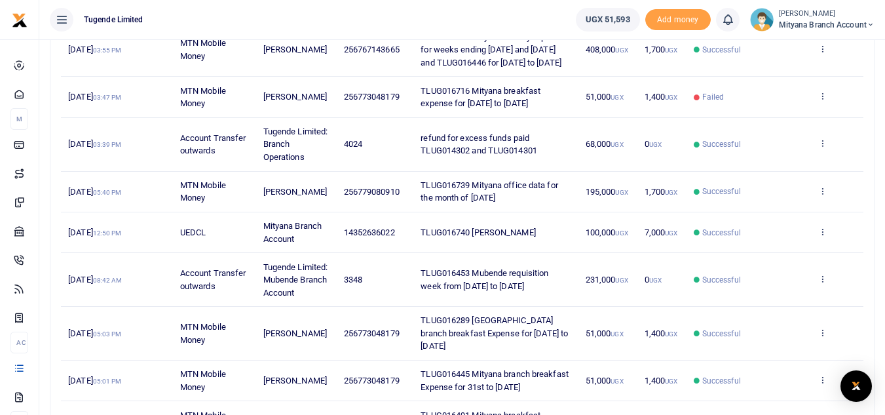
scroll to position [90, 0]
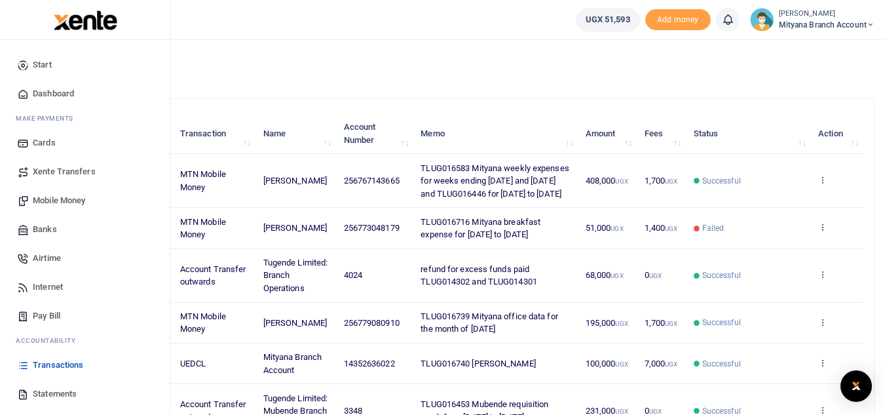
click at [62, 389] on span "Statements" at bounding box center [55, 393] width 44 height 13
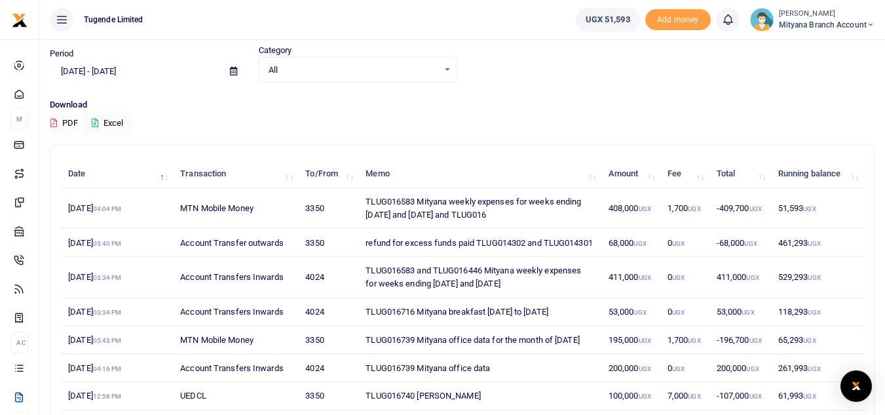
scroll to position [65, 0]
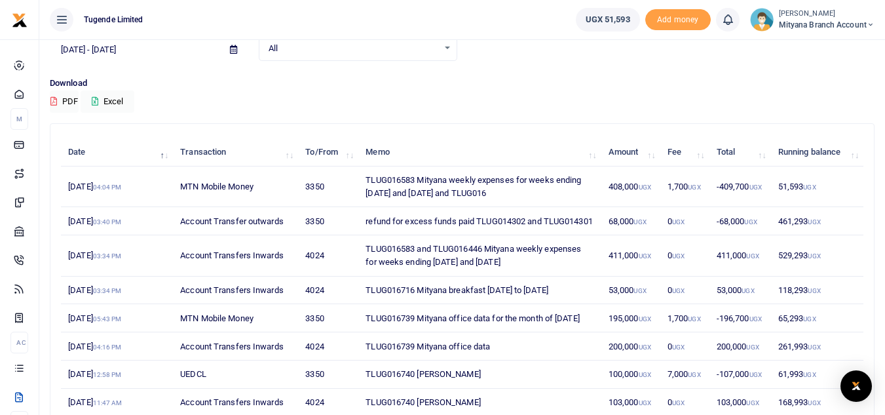
click at [615, 300] on td "53,000 UGX" at bounding box center [630, 290] width 59 height 28
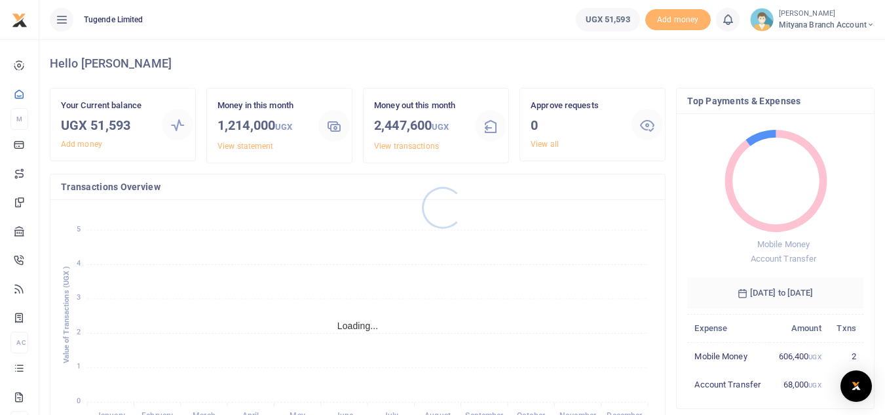
scroll to position [10, 10]
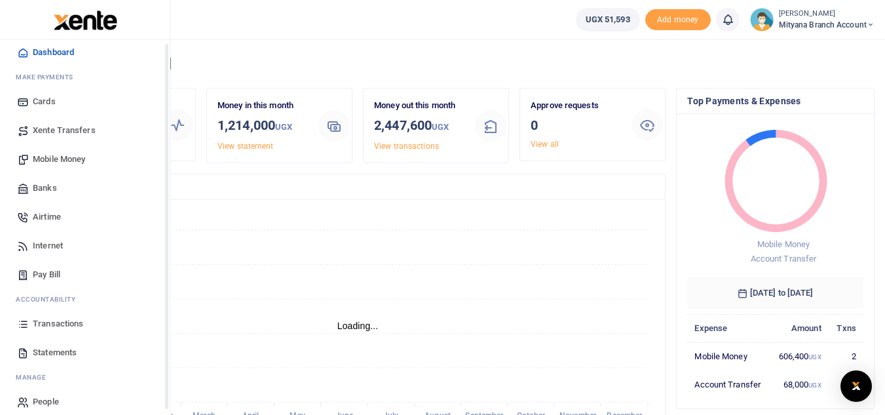
scroll to position [52, 0]
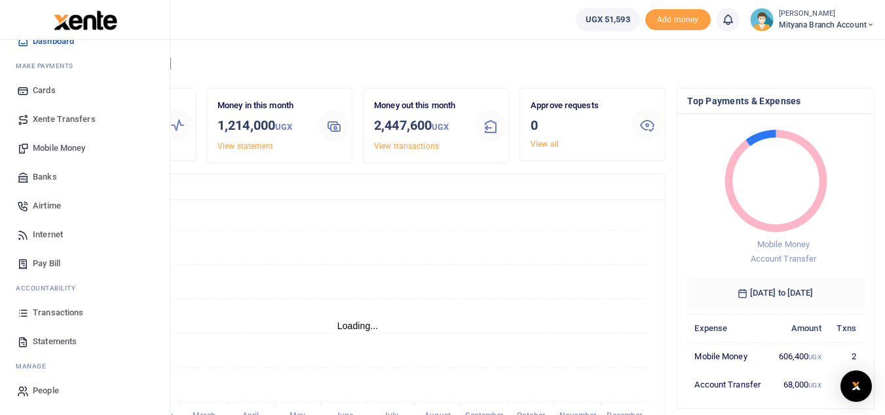
click at [58, 338] on span "Statements" at bounding box center [55, 341] width 44 height 13
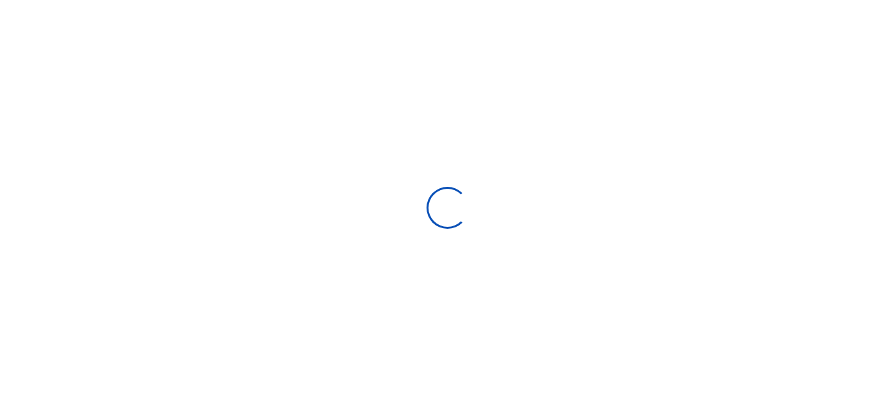
select select "ALL"
type input "[DATE] - [DATE]"
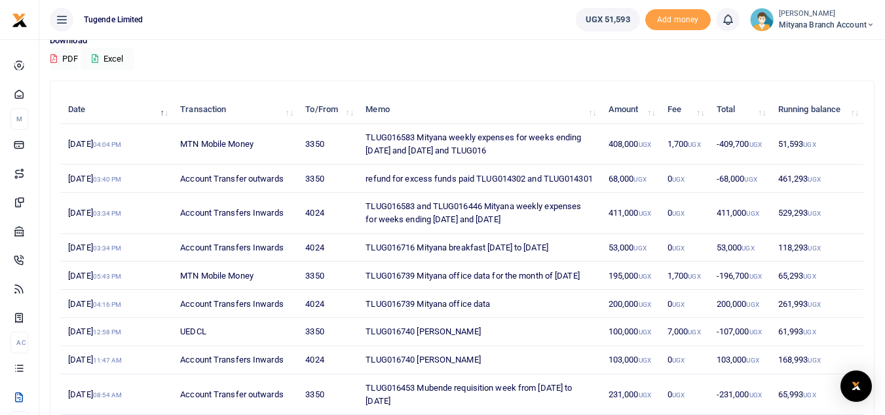
scroll to position [131, 0]
